Goal: Entertainment & Leisure: Browse casually

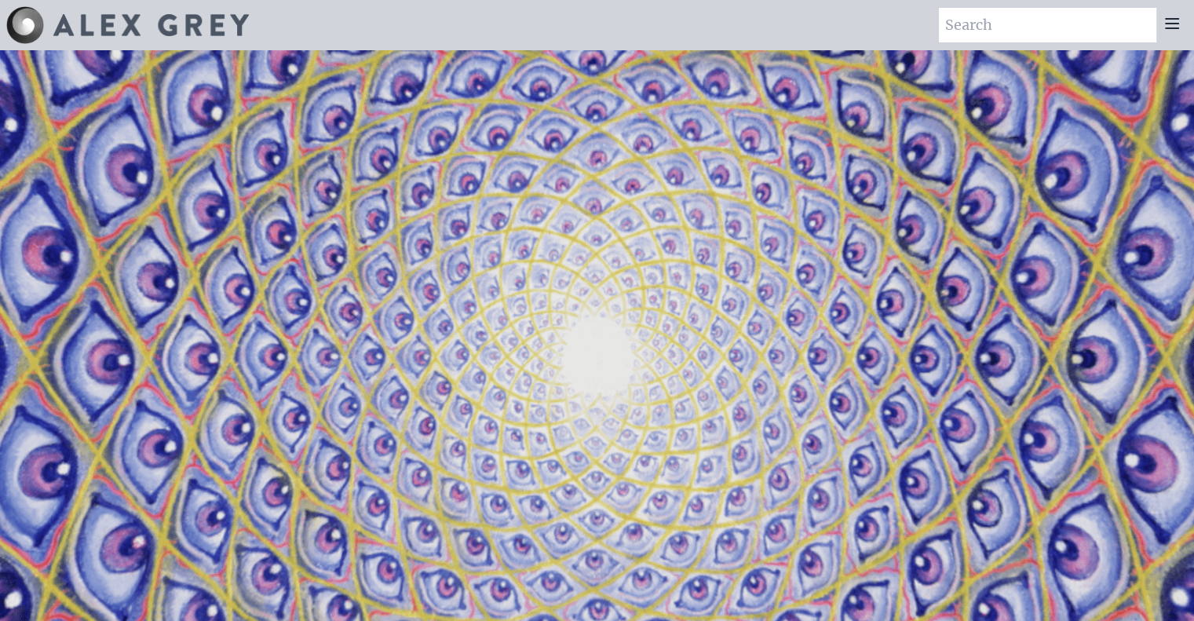
click at [1169, 19] on icon at bounding box center [1172, 23] width 13 height 9
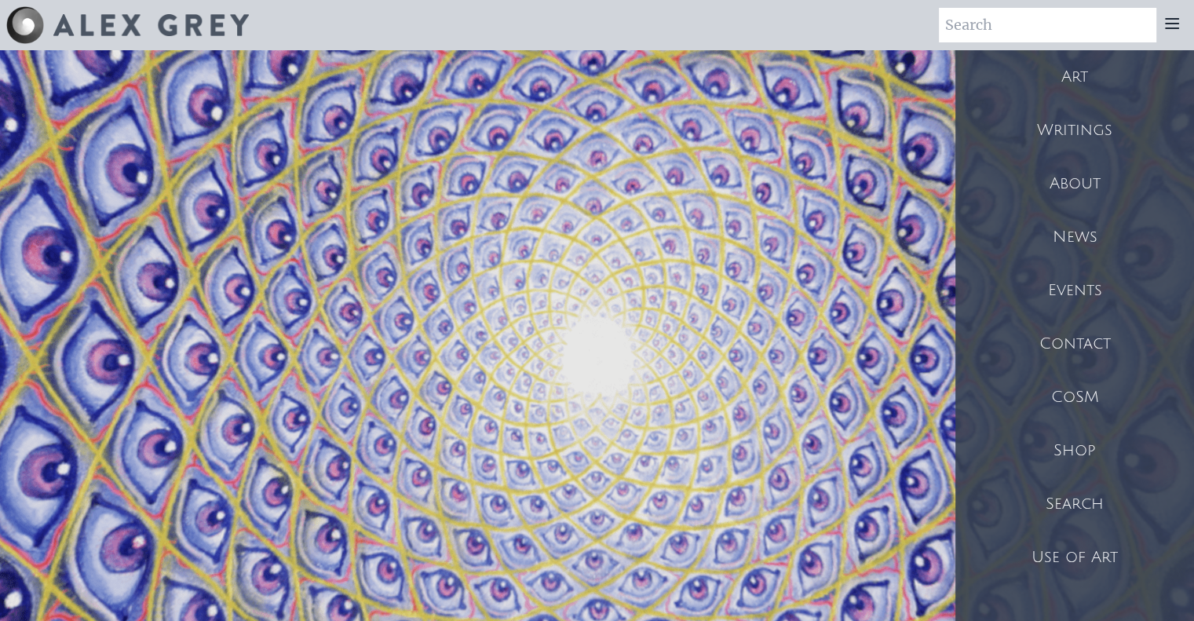
click at [1087, 63] on div "Art" at bounding box center [1075, 76] width 239 height 53
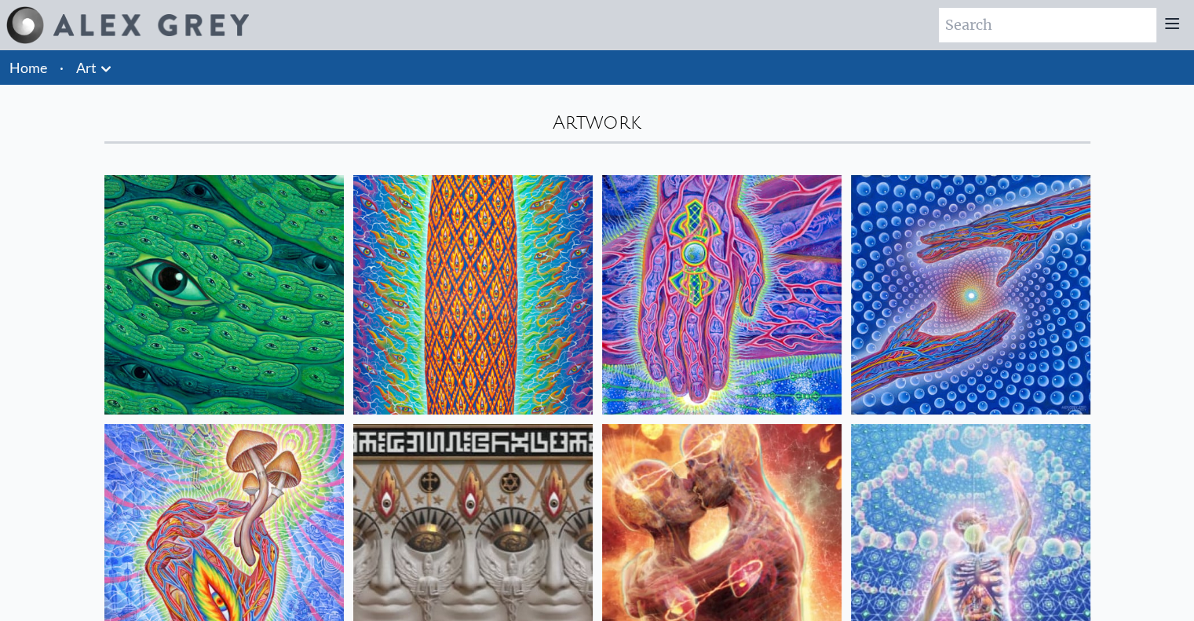
click at [220, 331] on img at bounding box center [223, 294] width 239 height 239
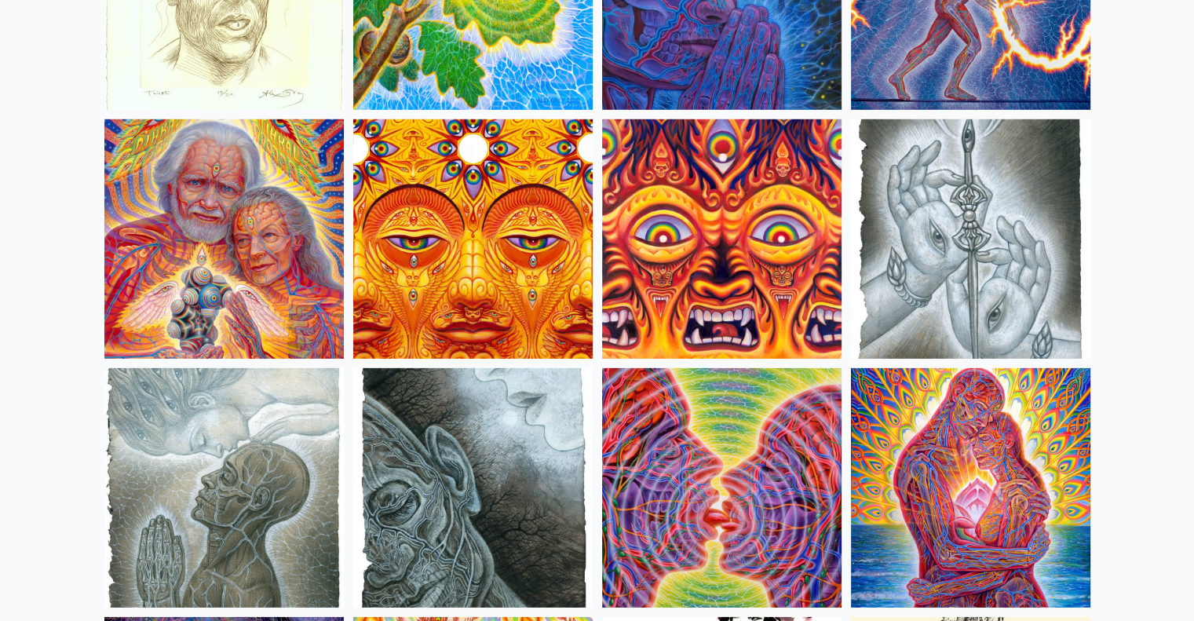
scroll to position [4787, 0]
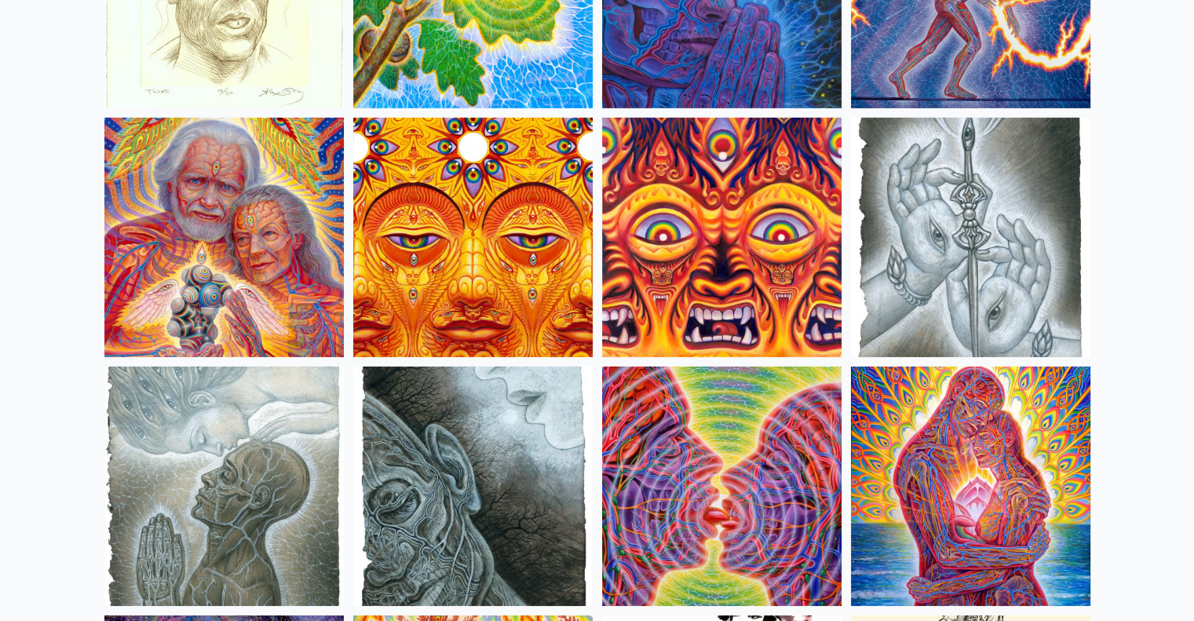
click at [452, 261] on img at bounding box center [472, 237] width 239 height 239
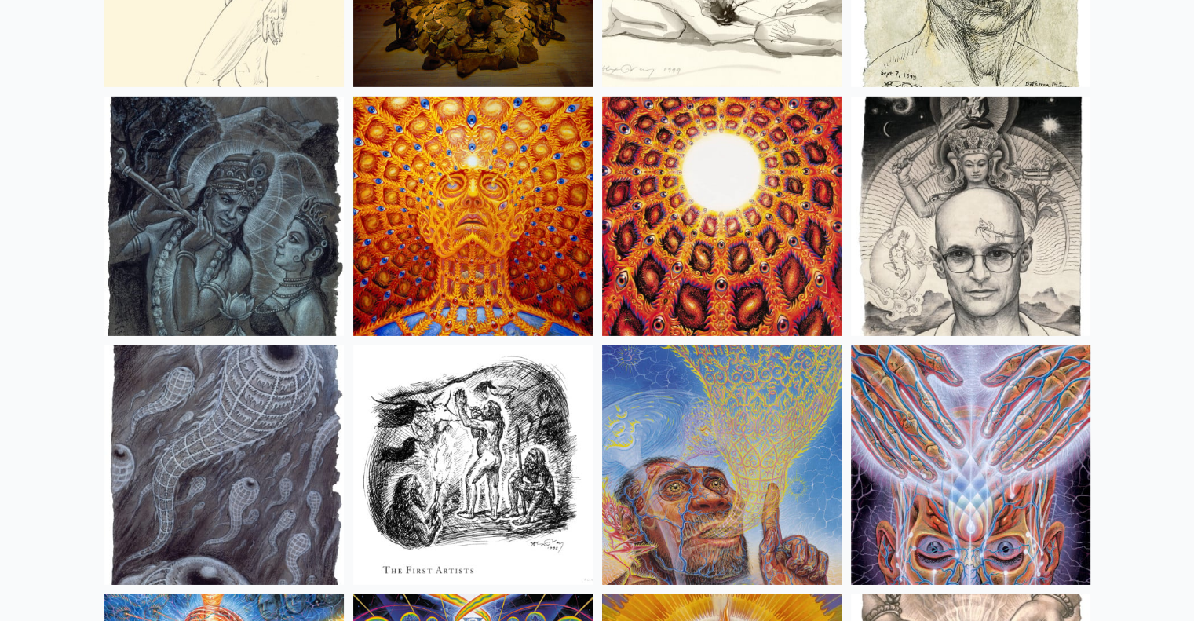
scroll to position [11032, 0]
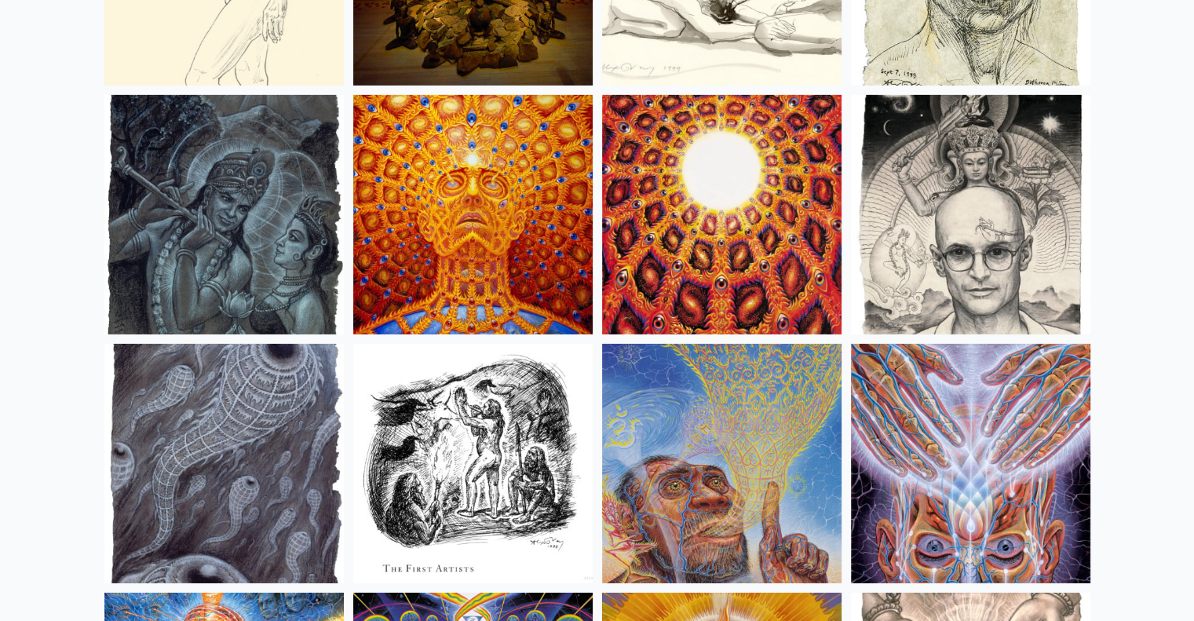
click at [451, 257] on img at bounding box center [472, 214] width 239 height 239
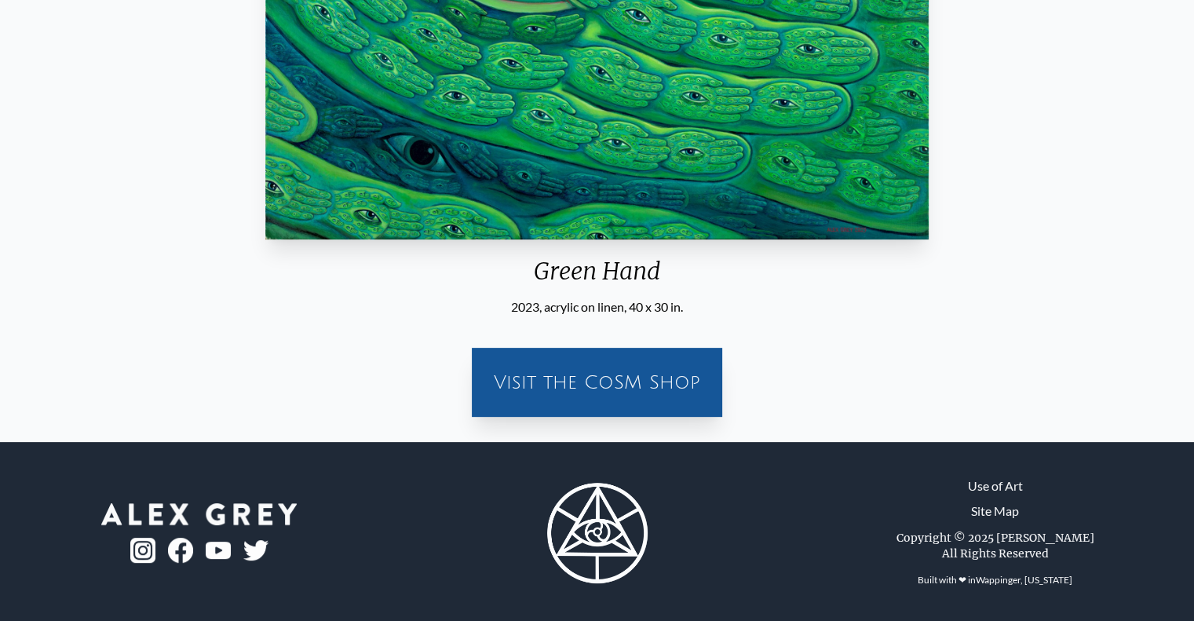
scroll to position [409, 0]
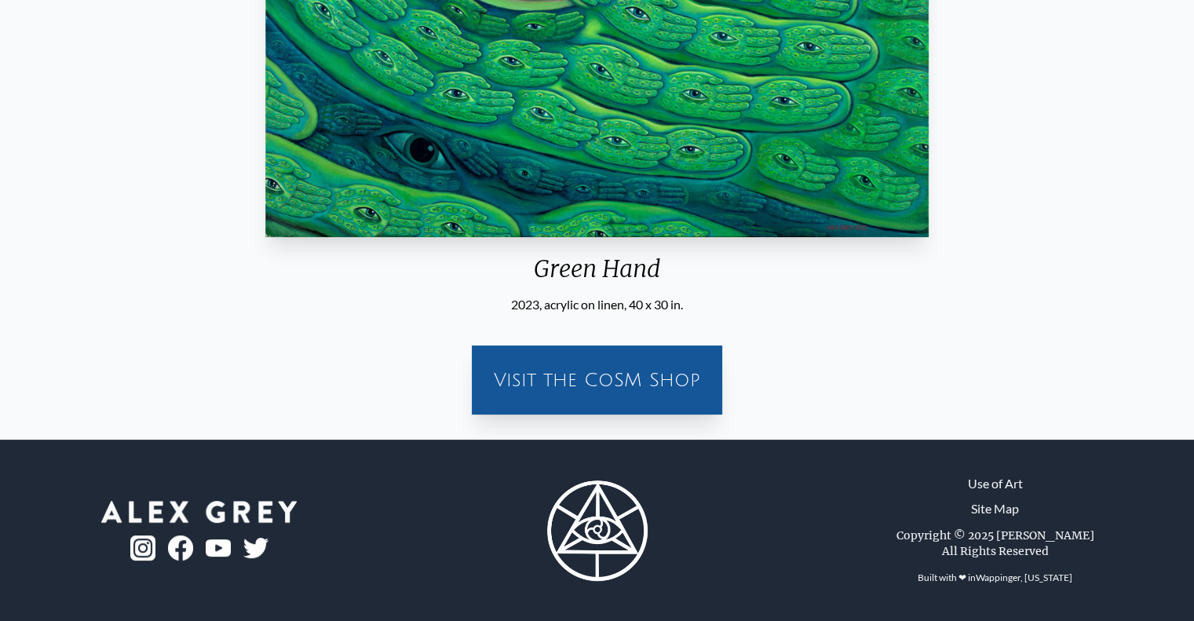
click at [493, 401] on div "Visit the CoSM Shop" at bounding box center [597, 380] width 232 height 50
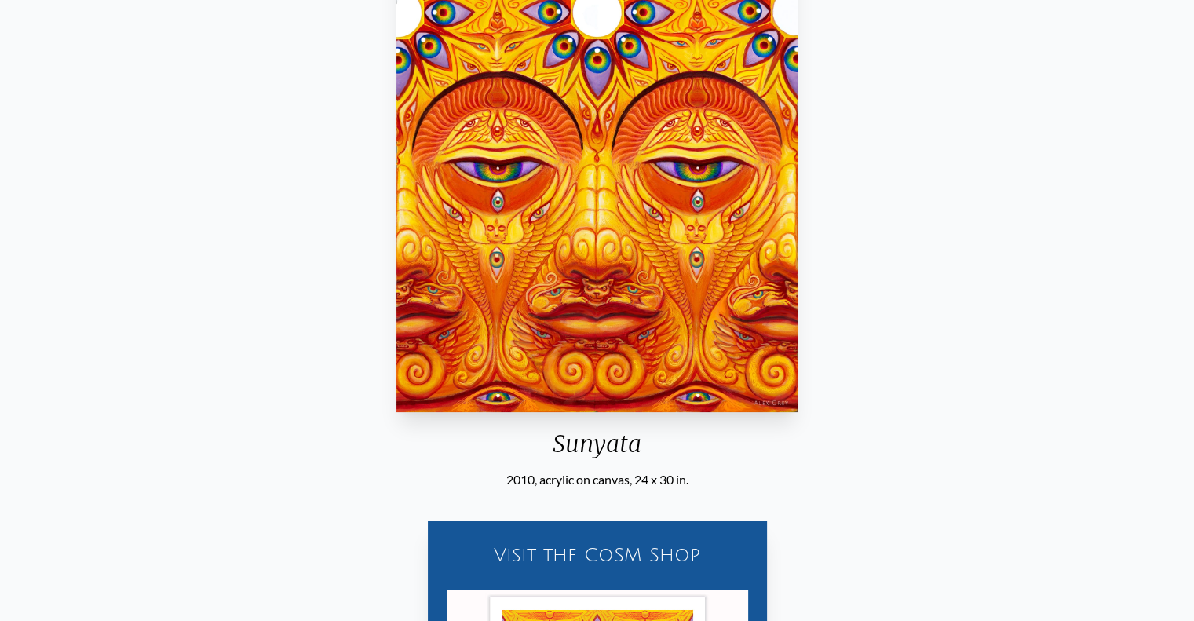
scroll to position [181, 0]
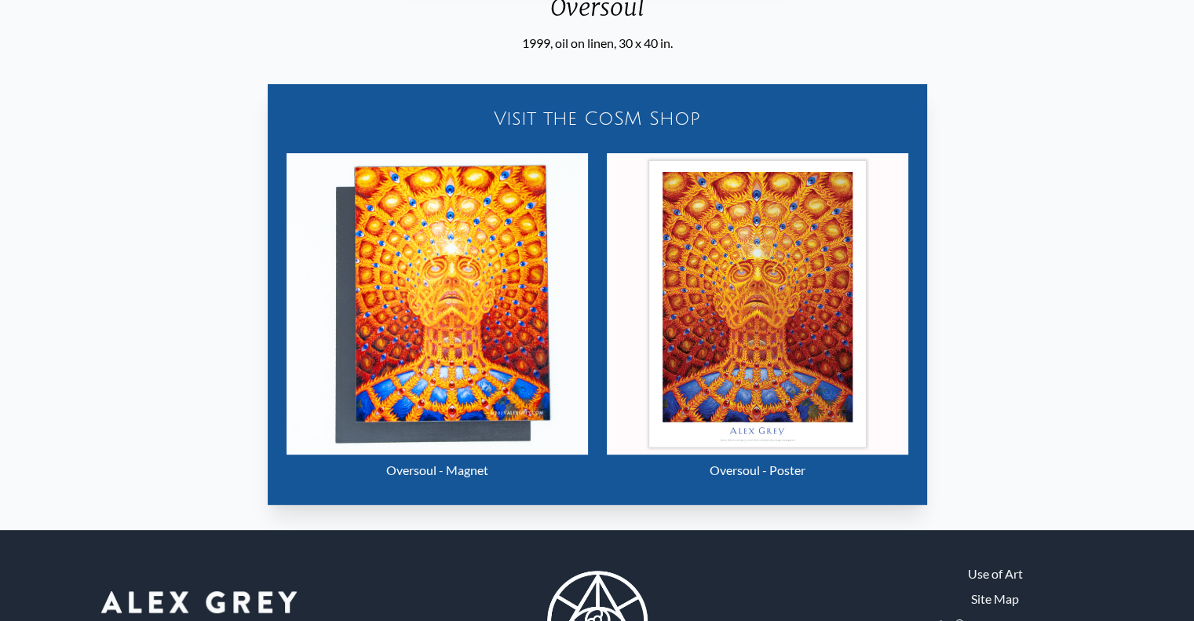
scroll to position [671, 0]
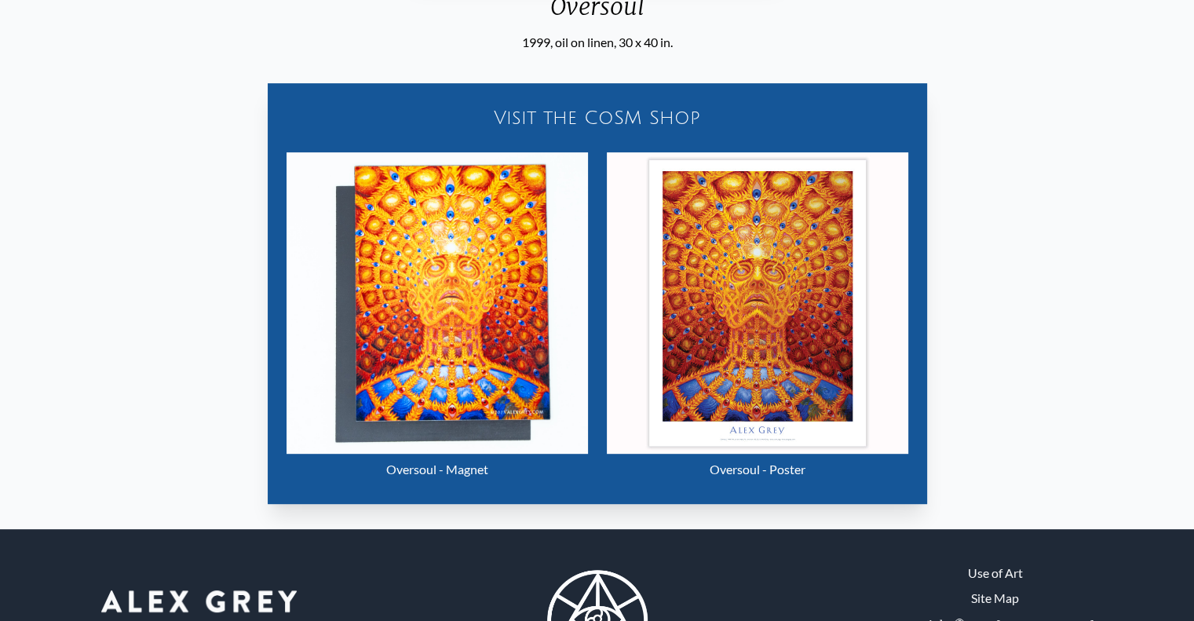
click at [768, 331] on img "23 / 31" at bounding box center [758, 303] width 302 height 302
